Goal: Task Accomplishment & Management: Manage account settings

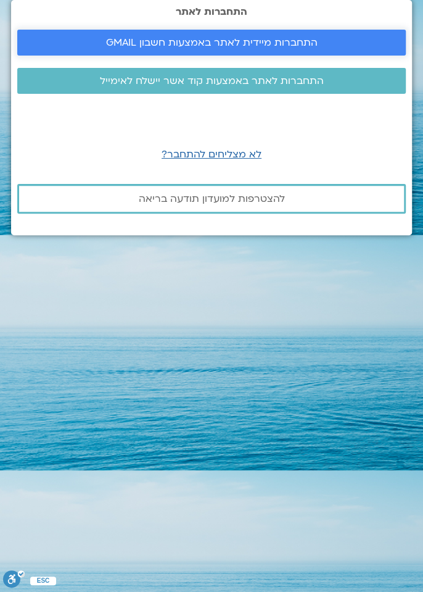
click at [278, 48] on span "התחברות מיידית לאתר באמצעות חשבון GMAIL" at bounding box center [212, 42] width 212 height 11
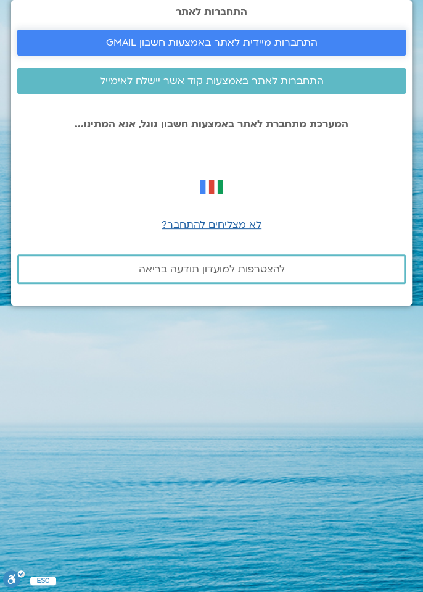
click at [265, 56] on link "התחברות מיידית לאתר באמצעות חשבון GMAIL" at bounding box center [211, 43] width 389 height 26
click at [302, 48] on span "התחברות מיידית לאתר באמצעות חשבון GMAIL" at bounding box center [211, 42] width 359 height 11
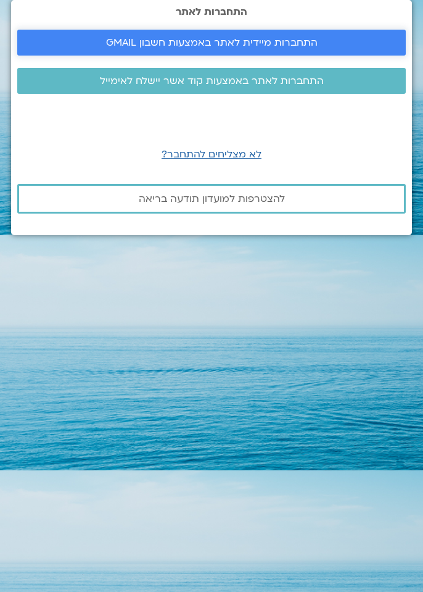
click at [320, 46] on span "התחברות מיידית לאתר באמצעות חשבון GMAIL" at bounding box center [211, 42] width 359 height 11
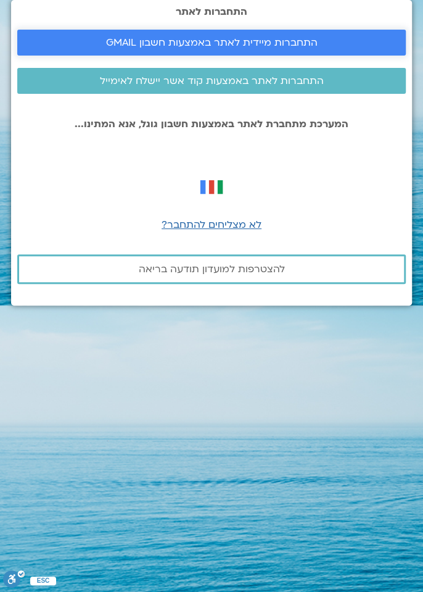
click at [291, 47] on span "התחברות מיידית לאתר באמצעות חשבון GMAIL" at bounding box center [212, 42] width 212 height 11
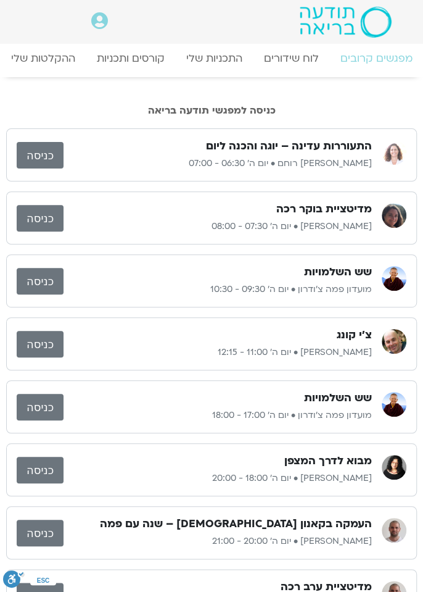
click at [45, 156] on link "כניסה" at bounding box center [40, 155] width 47 height 27
